Goal: Find specific page/section: Find specific page/section

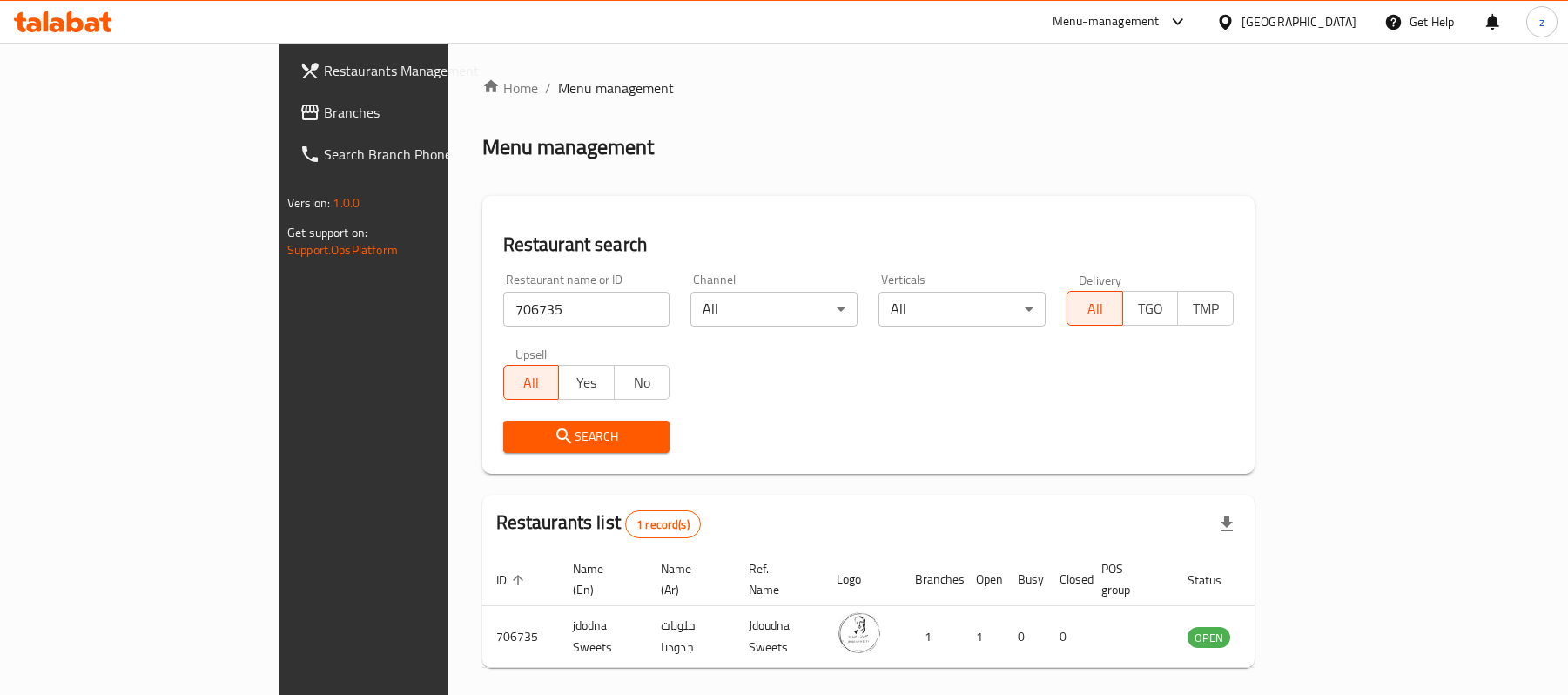
scroll to position [49, 0]
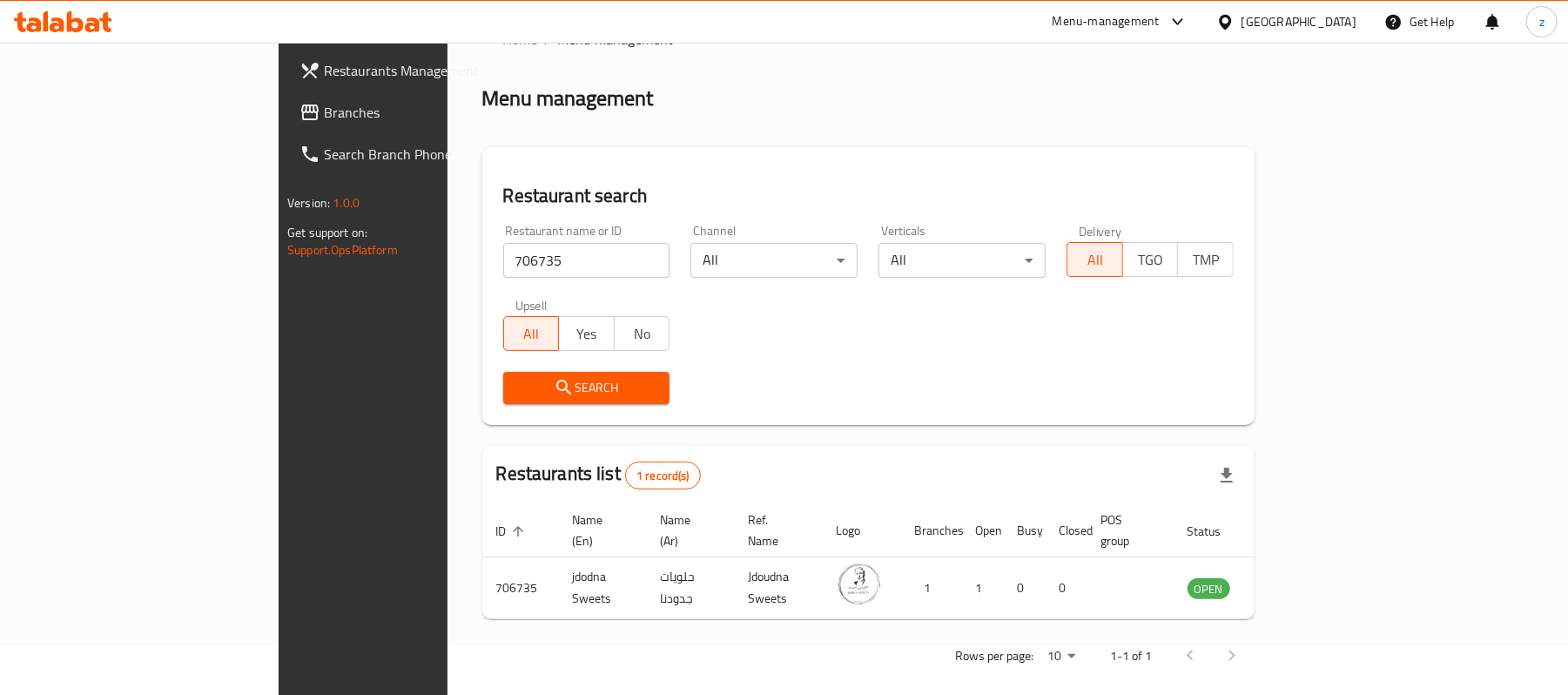
click at [324, 115] on span "Branches" at bounding box center [426, 113] width 203 height 21
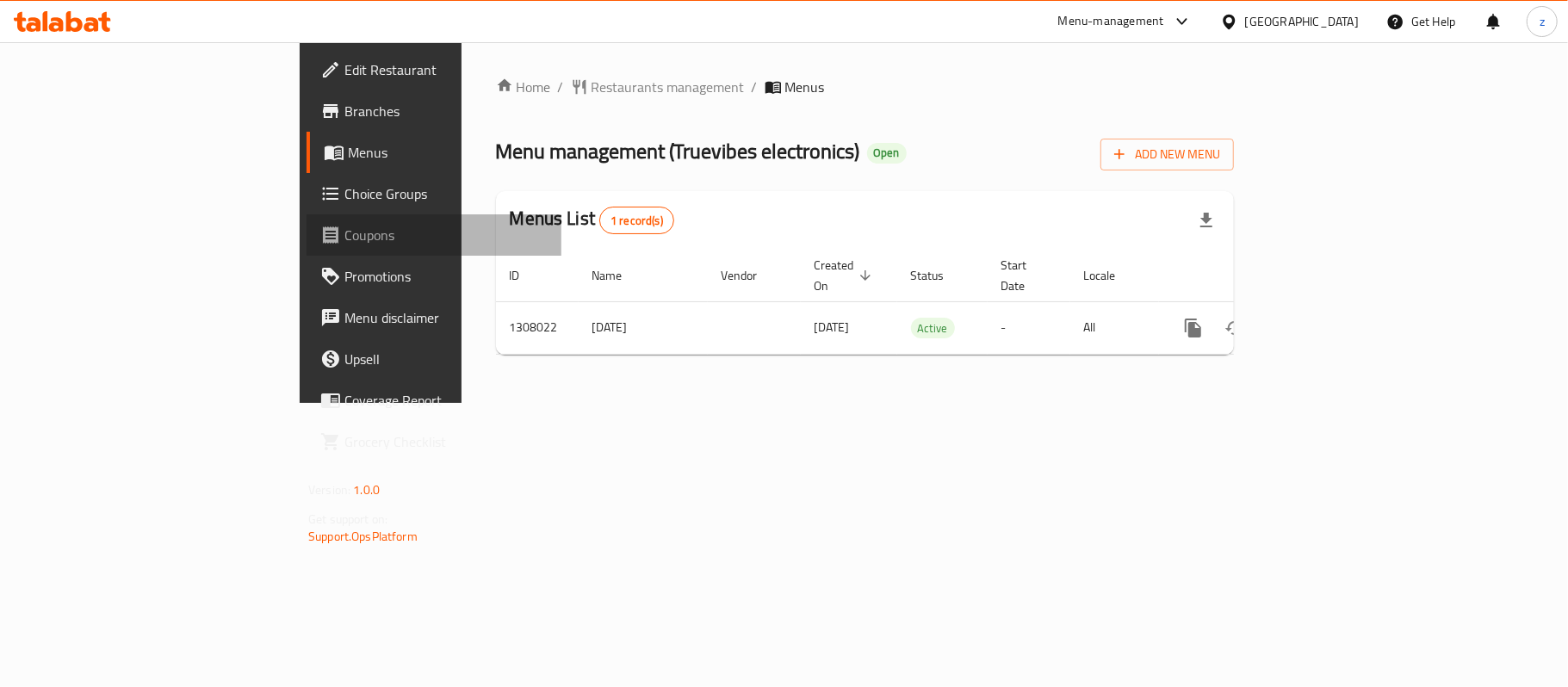
click at [344, 243] on span "Coupons" at bounding box center [445, 235] width 203 height 21
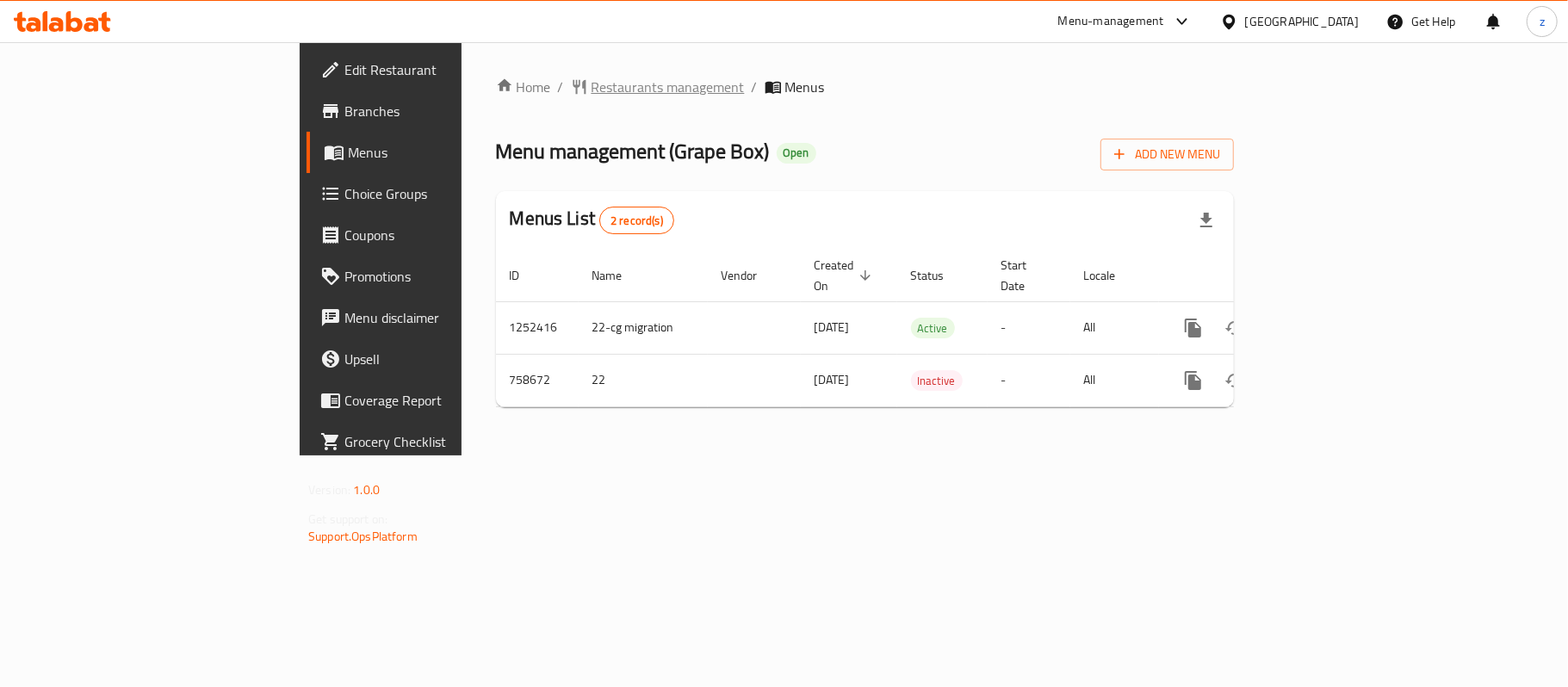
click at [592, 77] on span "Restaurants management" at bounding box center [669, 87] width 153 height 21
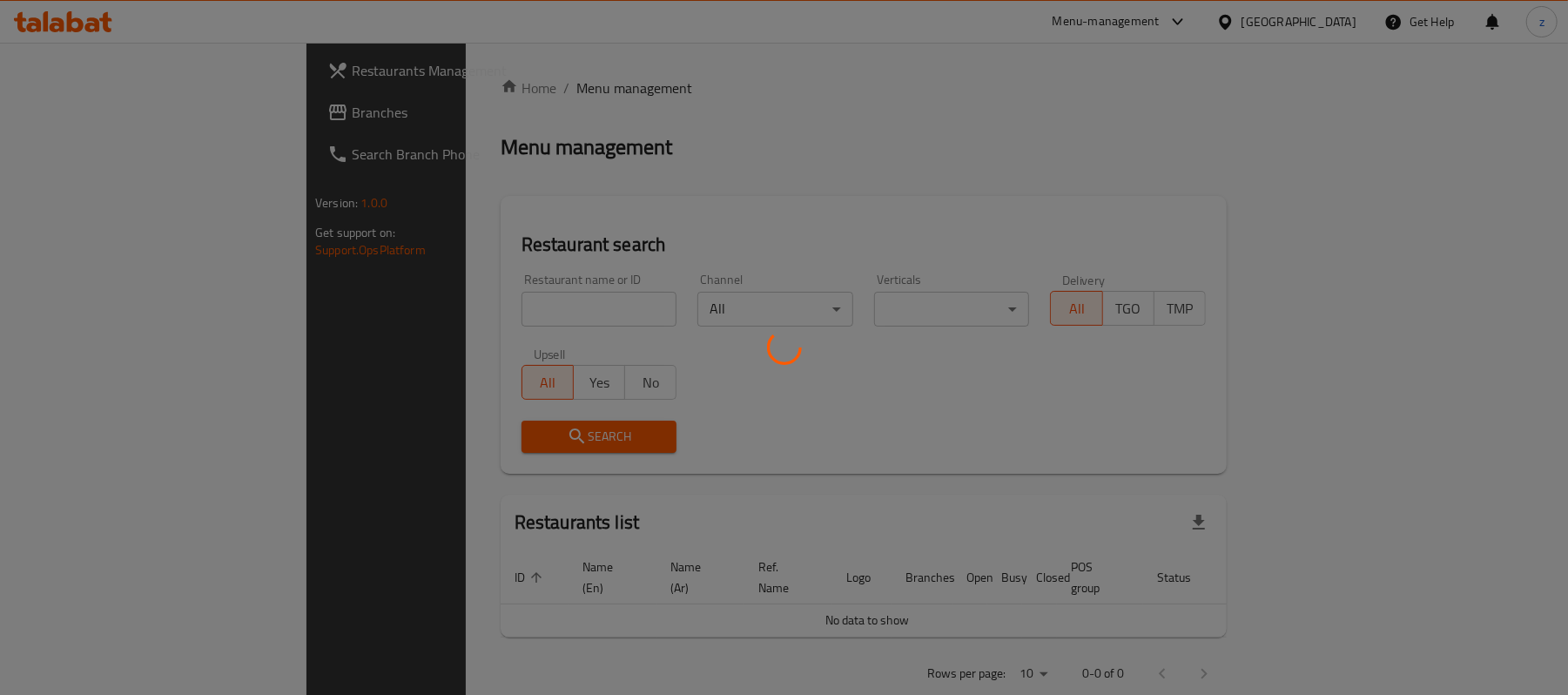
scroll to position [17, 0]
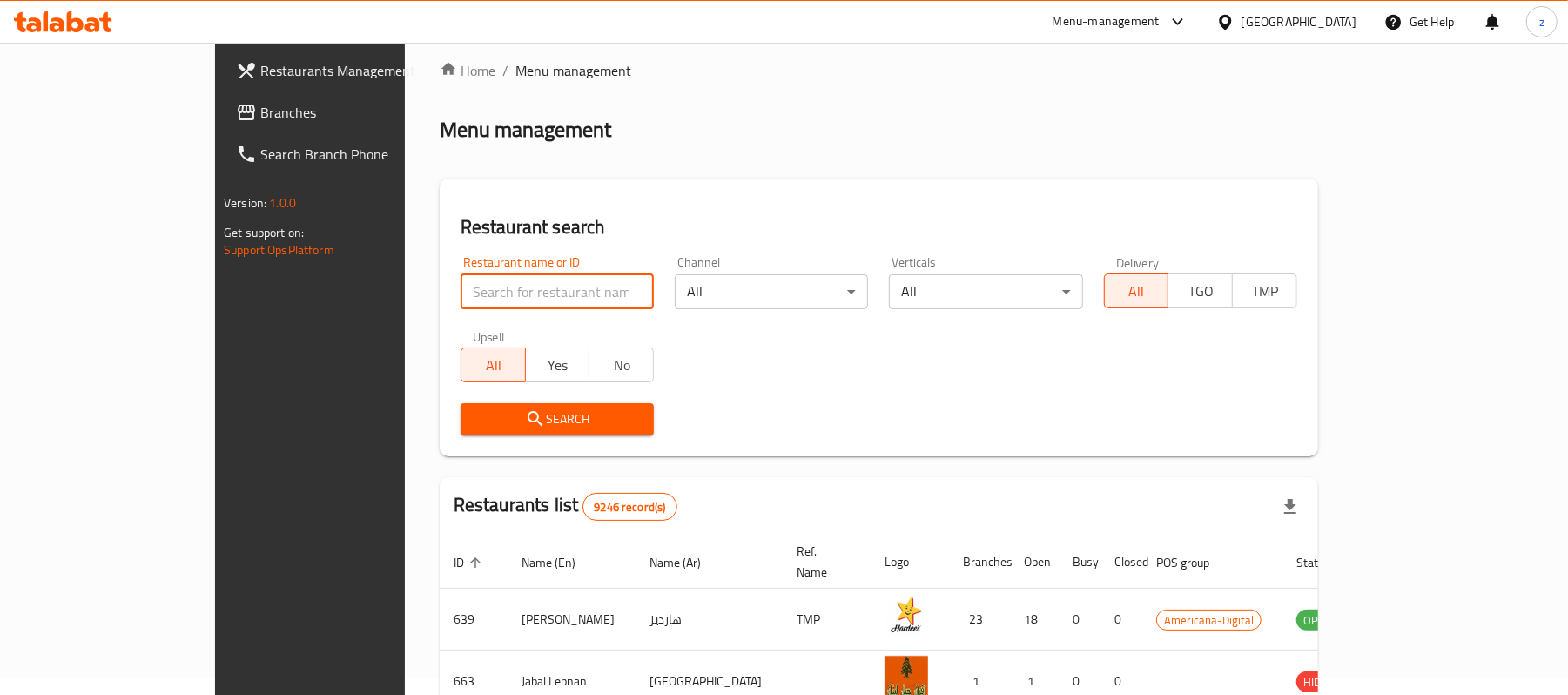
click at [467, 289] on input "search" at bounding box center [557, 291] width 193 height 35
paste input "650052"
type input "650052"
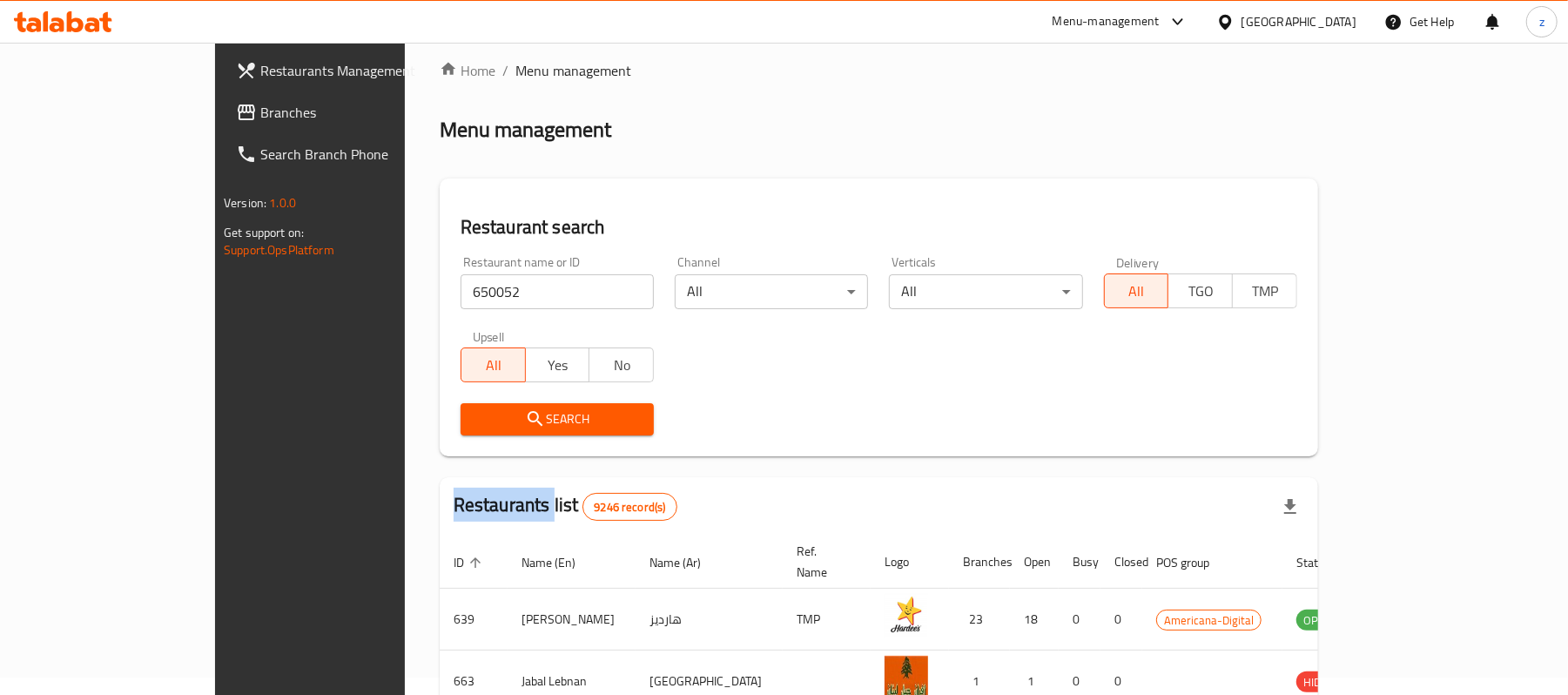
click at [520, 401] on div "Search" at bounding box center [557, 419] width 215 height 53
click at [522, 418] on span "Search" at bounding box center [557, 419] width 166 height 22
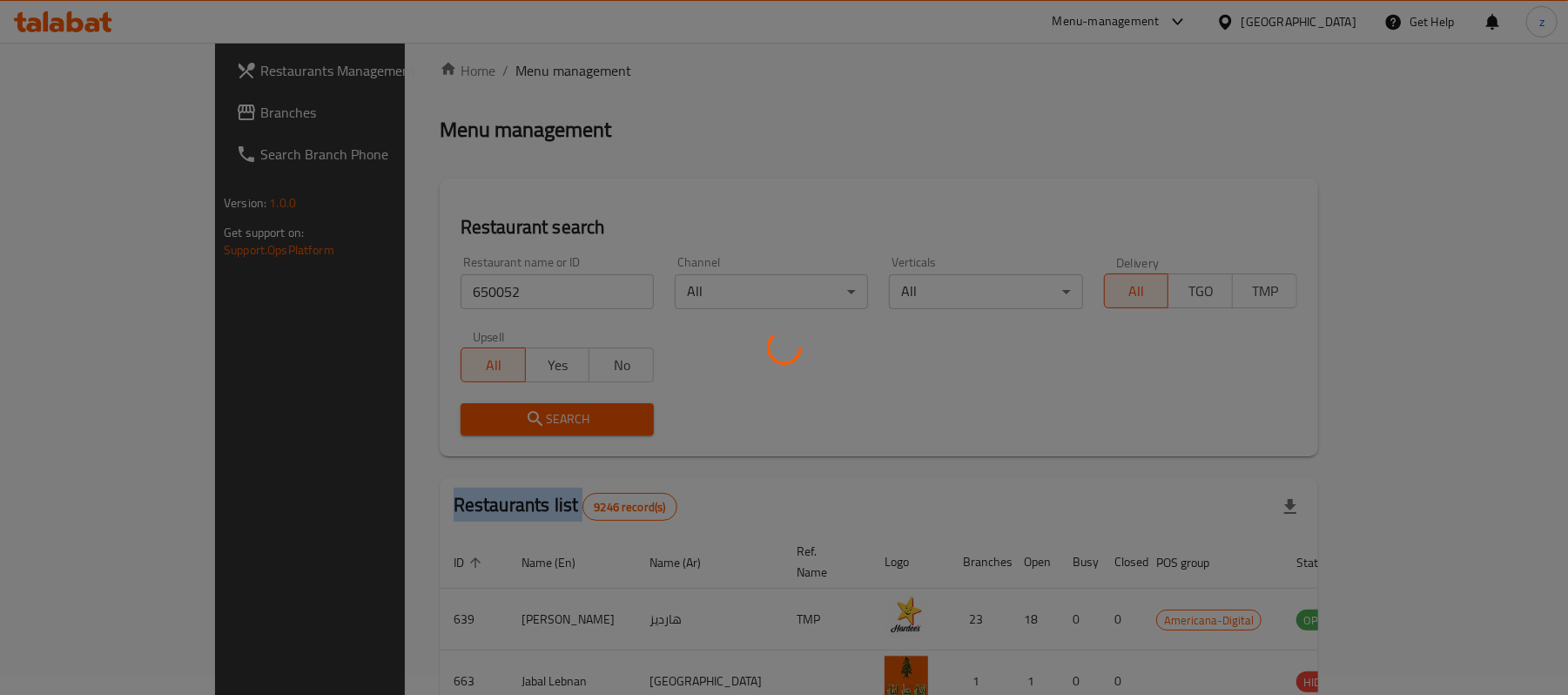
click at [522, 418] on div at bounding box center [784, 347] width 1568 height 695
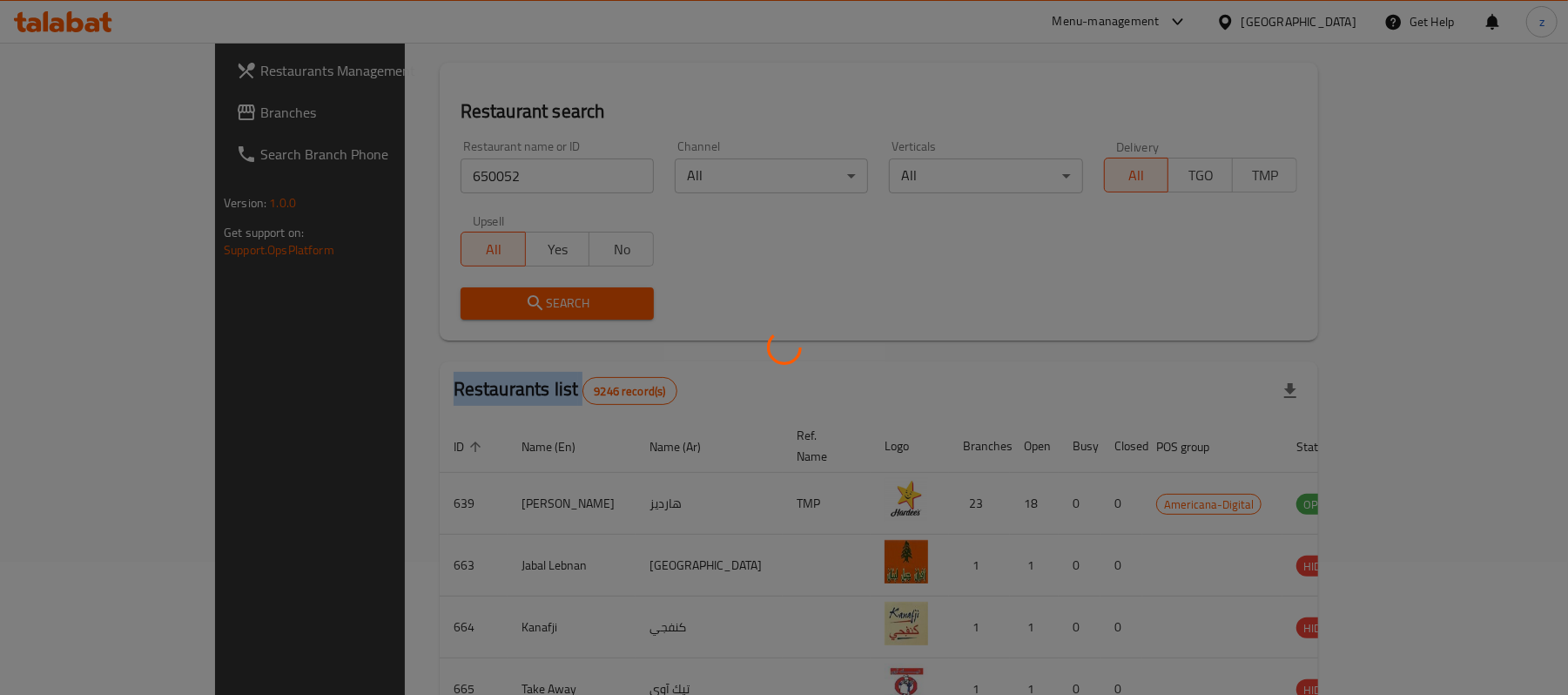
scroll to position [49, 0]
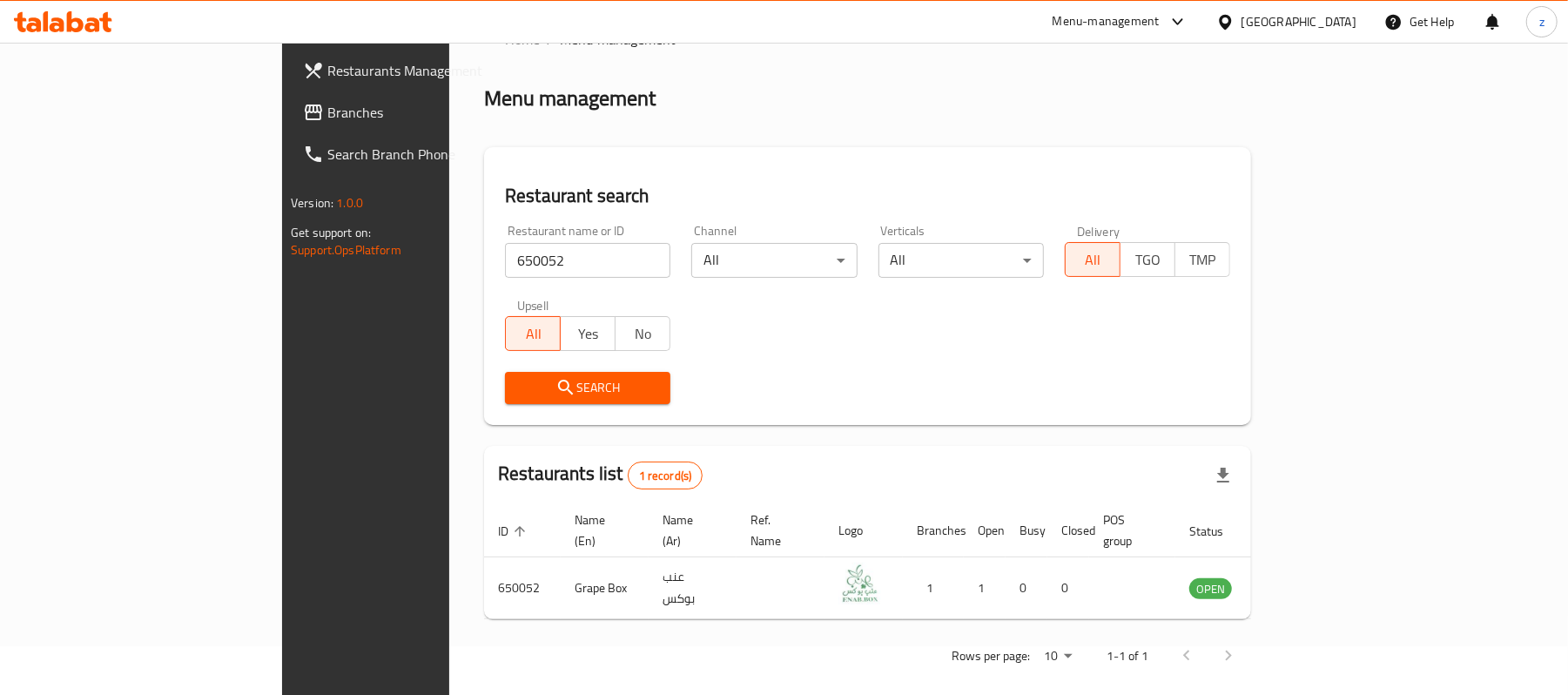
click at [894, 406] on div "Search" at bounding box center [867, 388] width 746 height 53
